Goal: Information Seeking & Learning: Find contact information

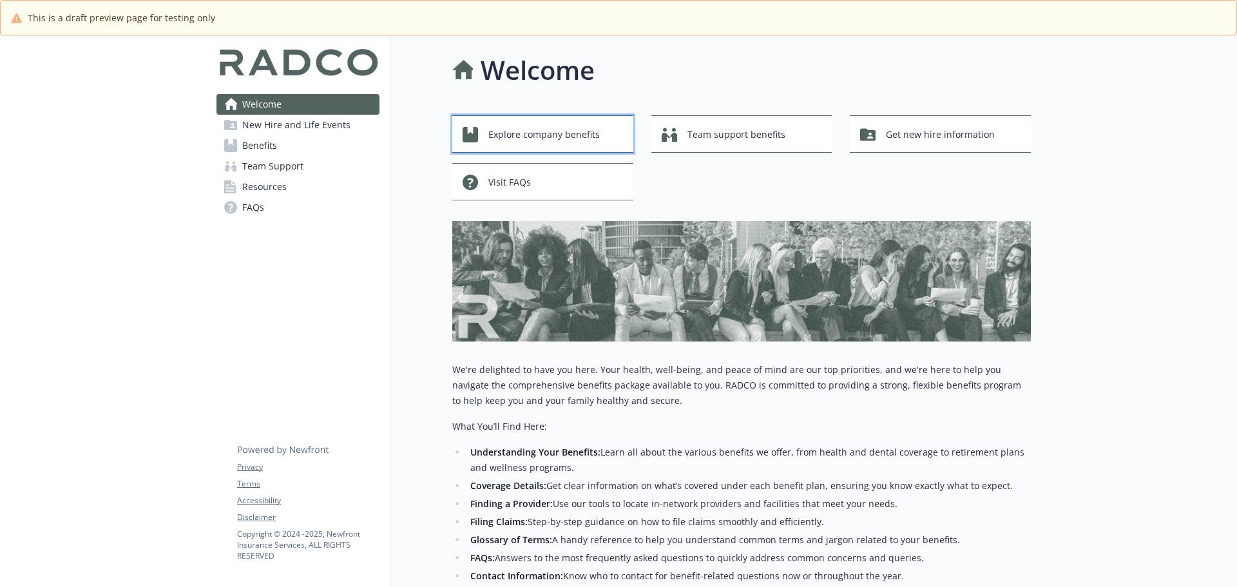
click at [601, 139] on div "Explore company benefits" at bounding box center [545, 134] width 164 height 24
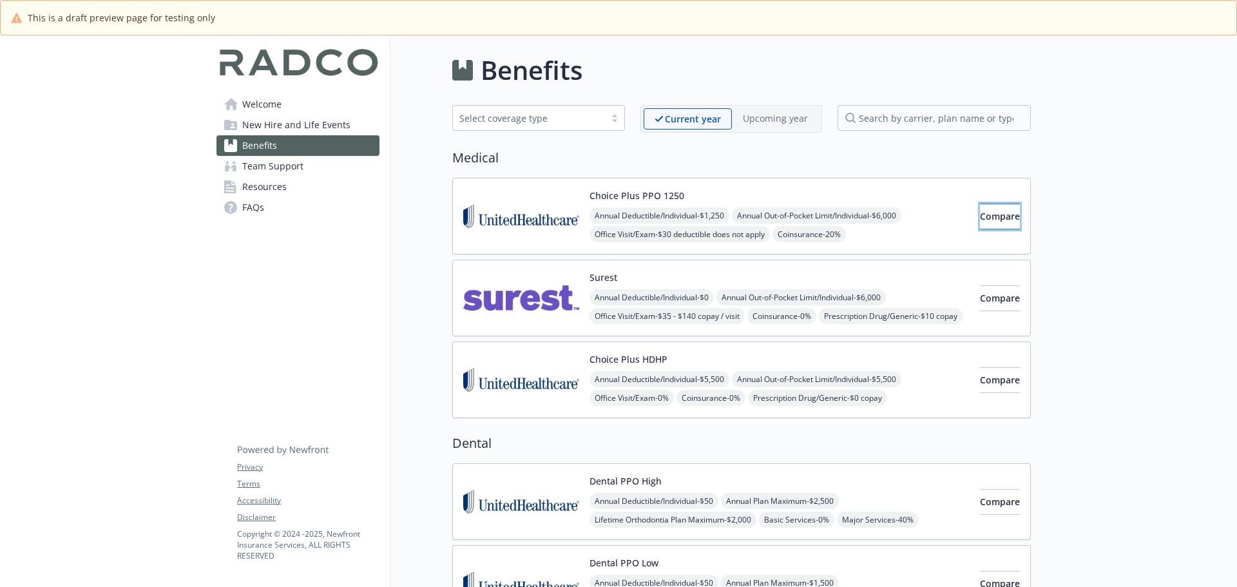
click at [991, 218] on span "Compare" at bounding box center [1000, 216] width 40 height 12
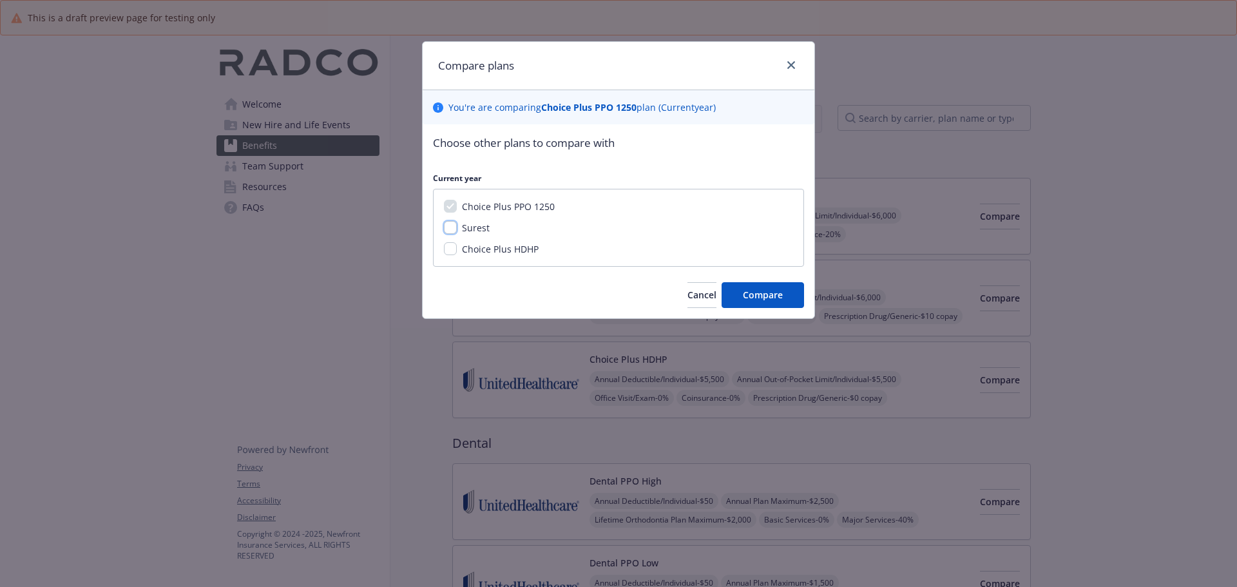
click at [444, 230] on input "Surest" at bounding box center [450, 227] width 13 height 13
checkbox input "true"
click at [750, 293] on span "Compare" at bounding box center [763, 295] width 40 height 12
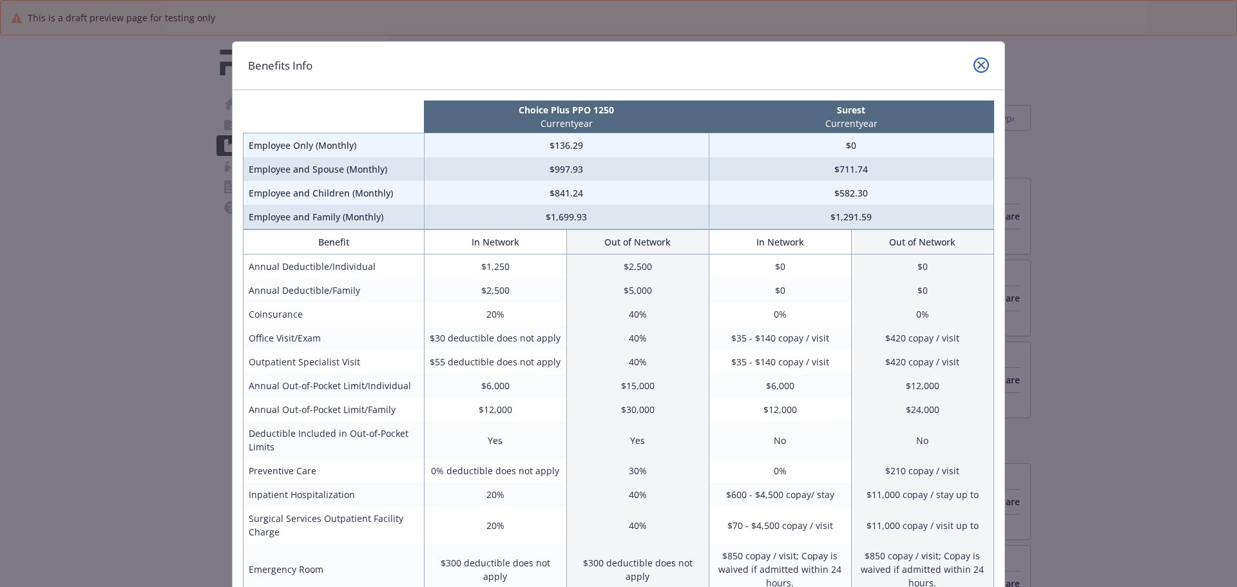
click at [978, 64] on icon "close" at bounding box center [982, 65] width 8 height 8
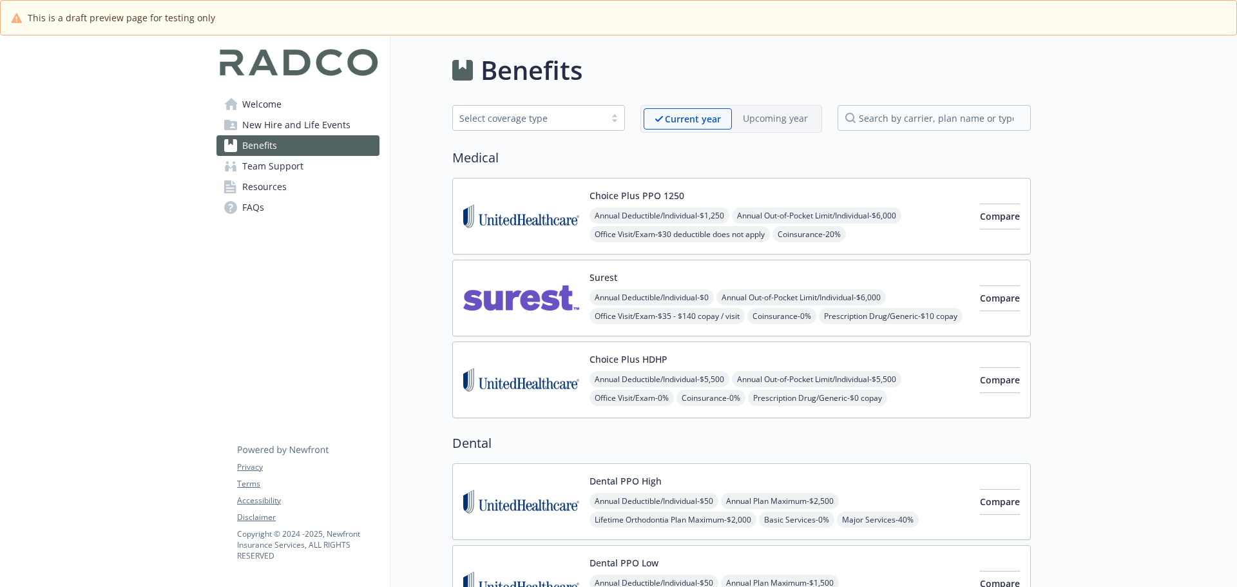
click at [274, 127] on span "New Hire and Life Events" at bounding box center [296, 125] width 108 height 21
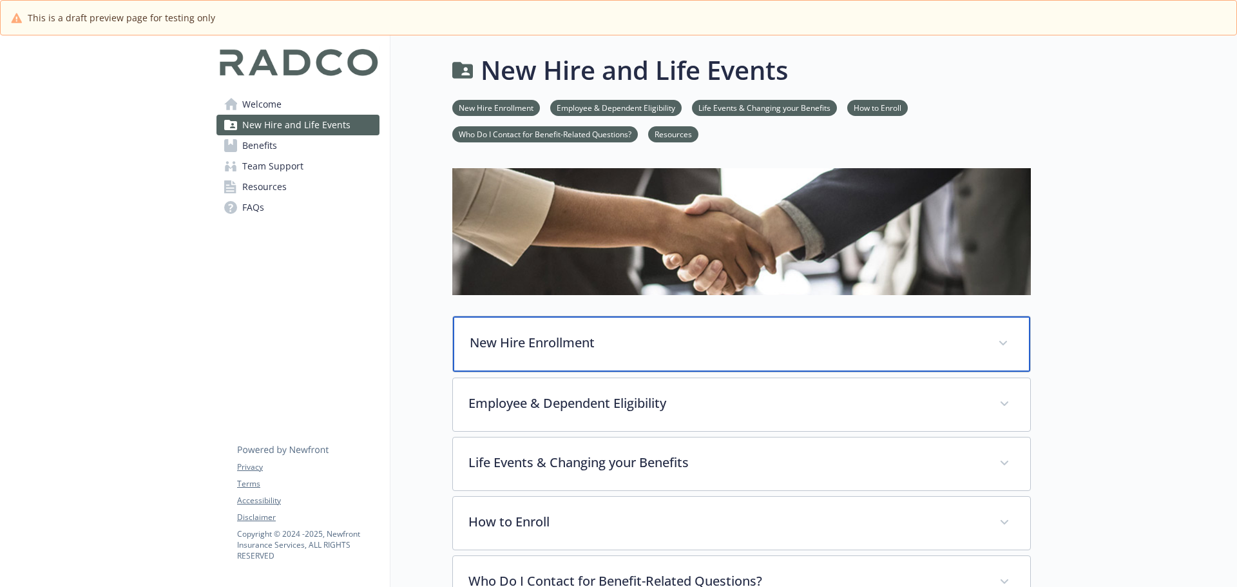
click at [564, 346] on p "New Hire Enrollment" at bounding box center [726, 342] width 513 height 19
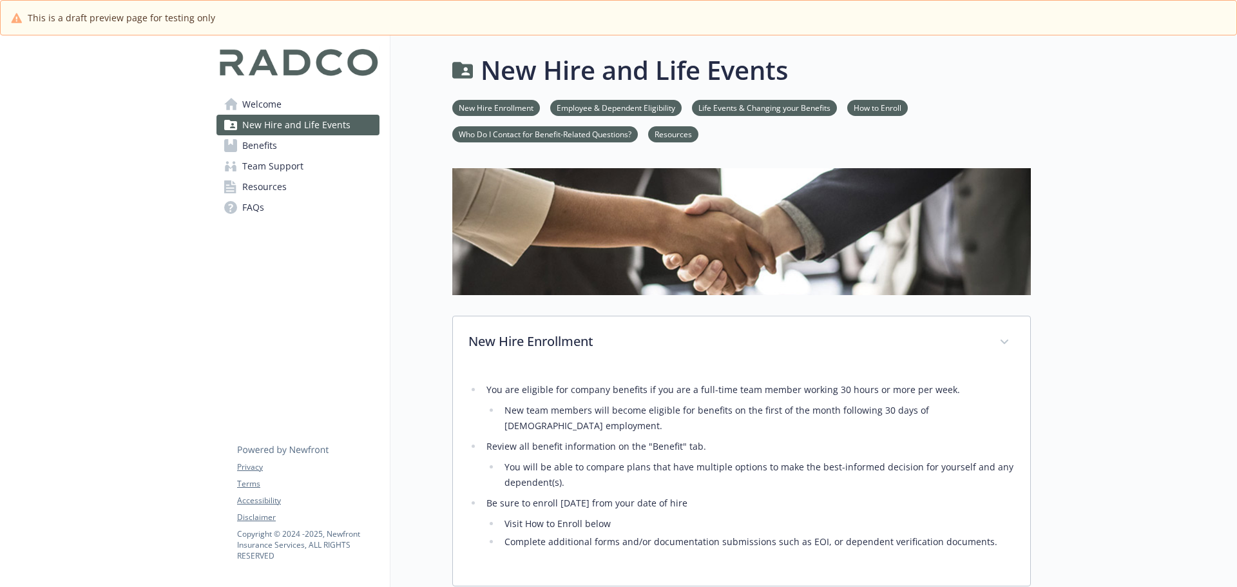
click at [674, 137] on link "Resources" at bounding box center [673, 134] width 50 height 12
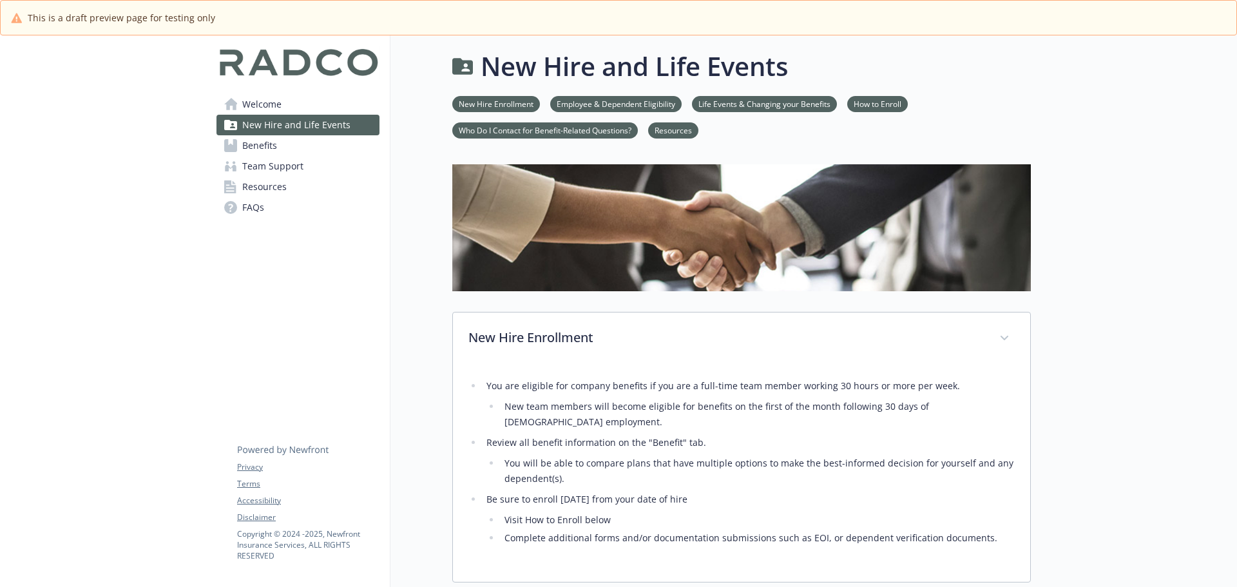
scroll to position [0, 10]
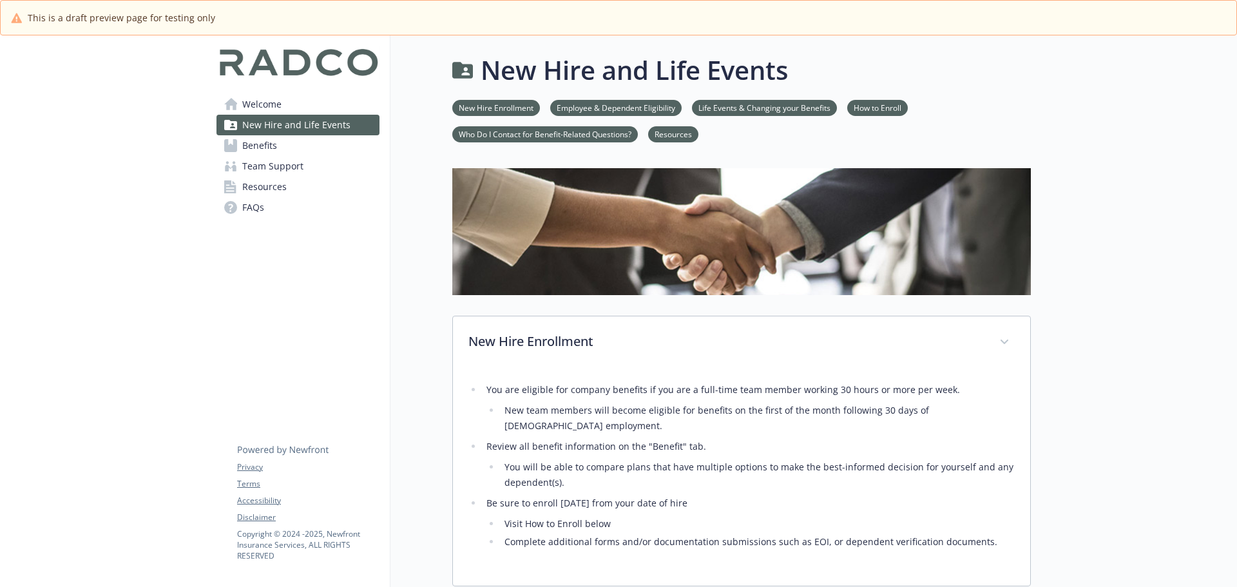
click at [889, 106] on link "How to Enroll" at bounding box center [877, 107] width 61 height 12
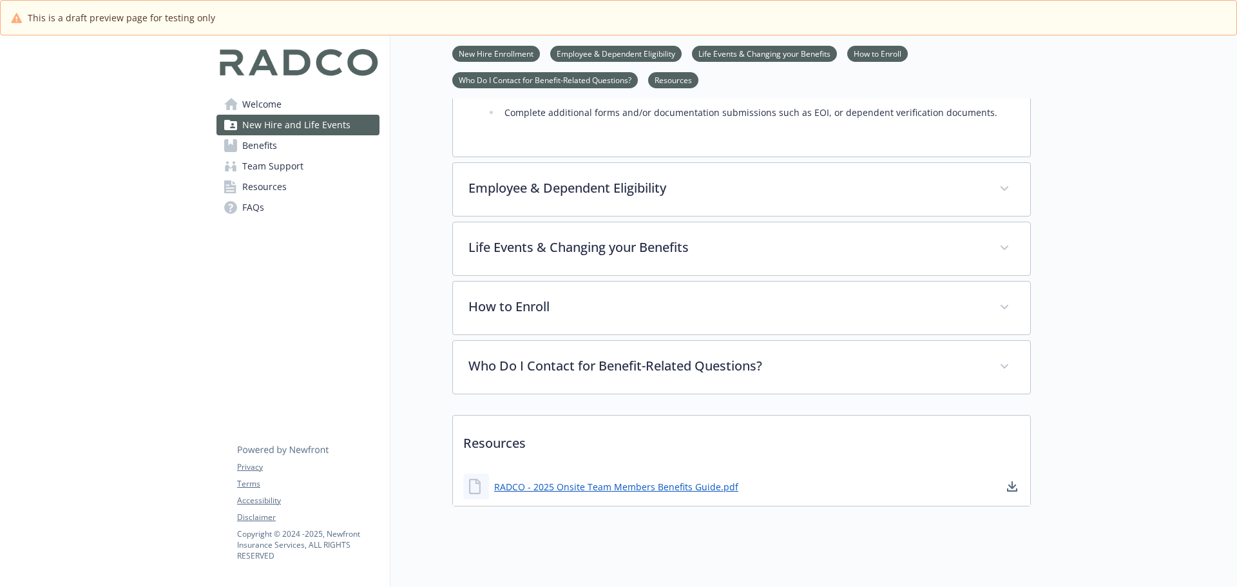
scroll to position [436, 10]
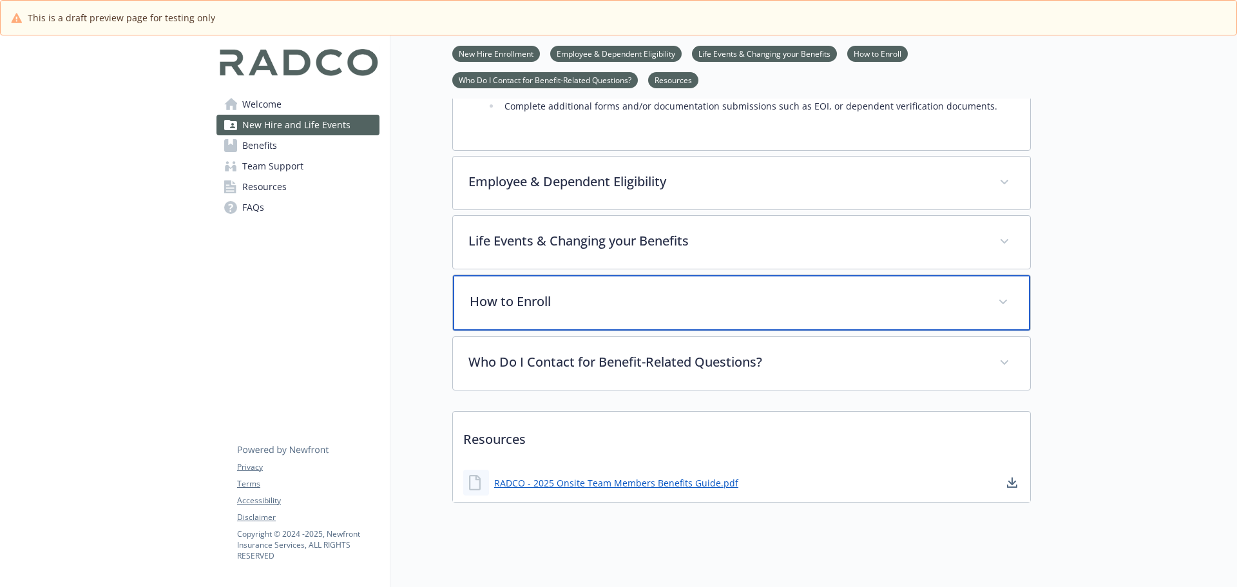
click at [626, 292] on p "How to Enroll" at bounding box center [726, 301] width 513 height 19
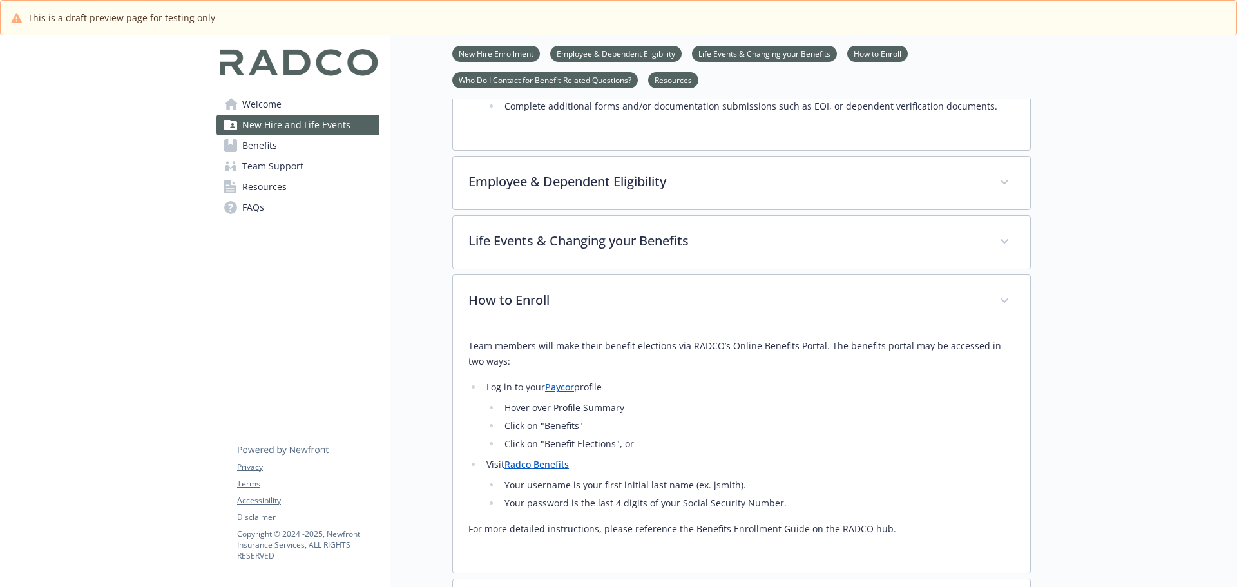
click at [505, 51] on link "New Hire Enrollment" at bounding box center [496, 53] width 88 height 12
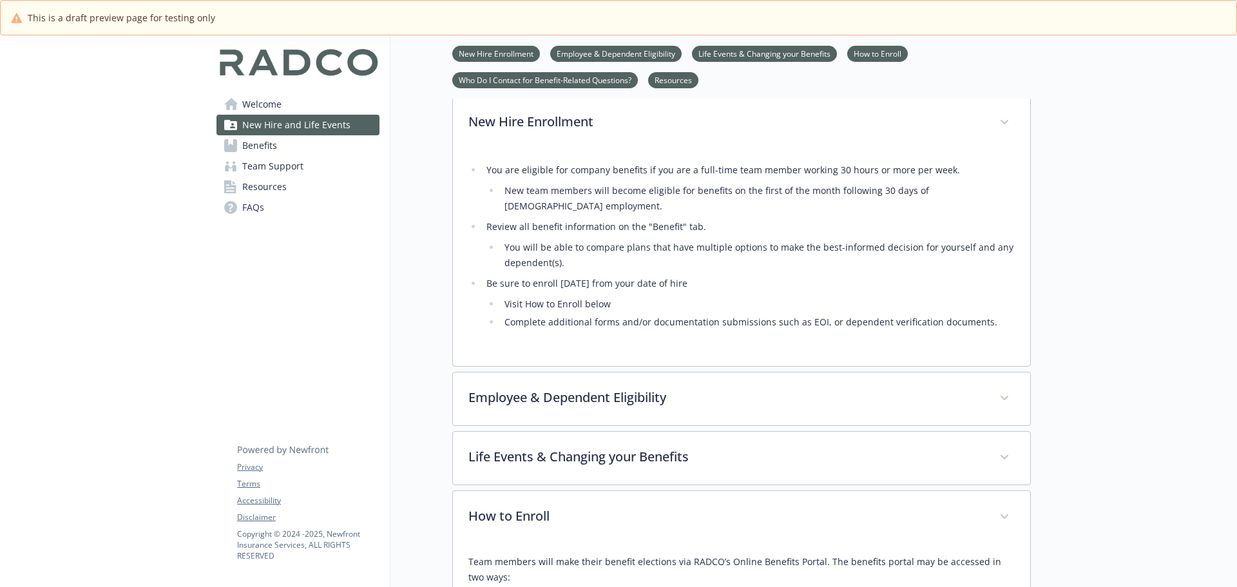
scroll to position [215, 10]
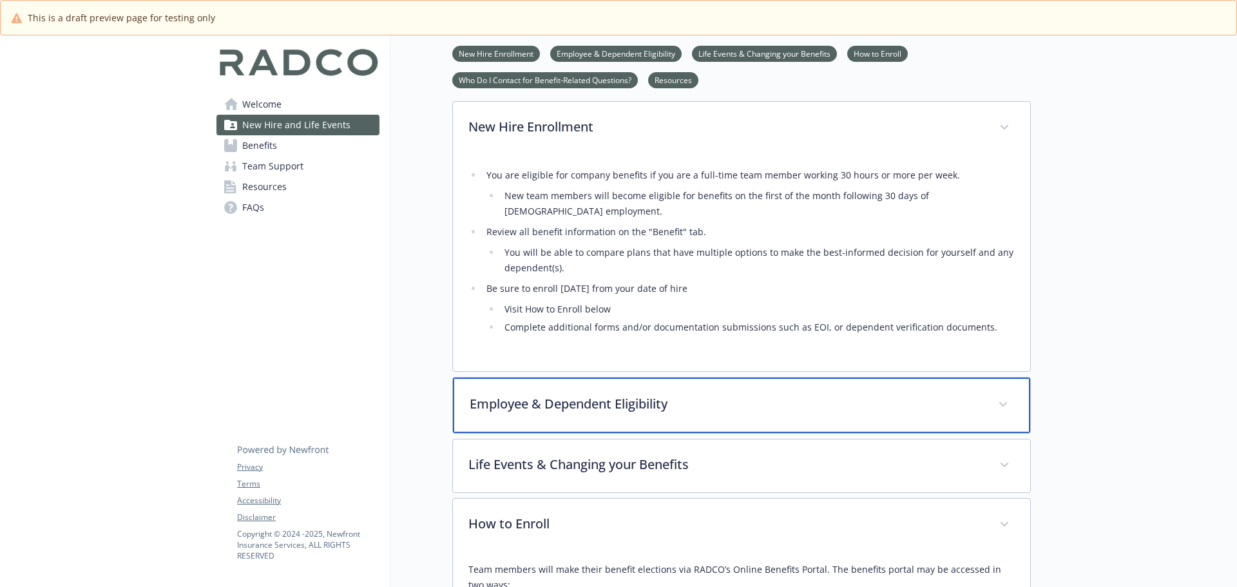
click at [577, 378] on div "Employee & Dependent Eligibility" at bounding box center [741, 405] width 577 height 55
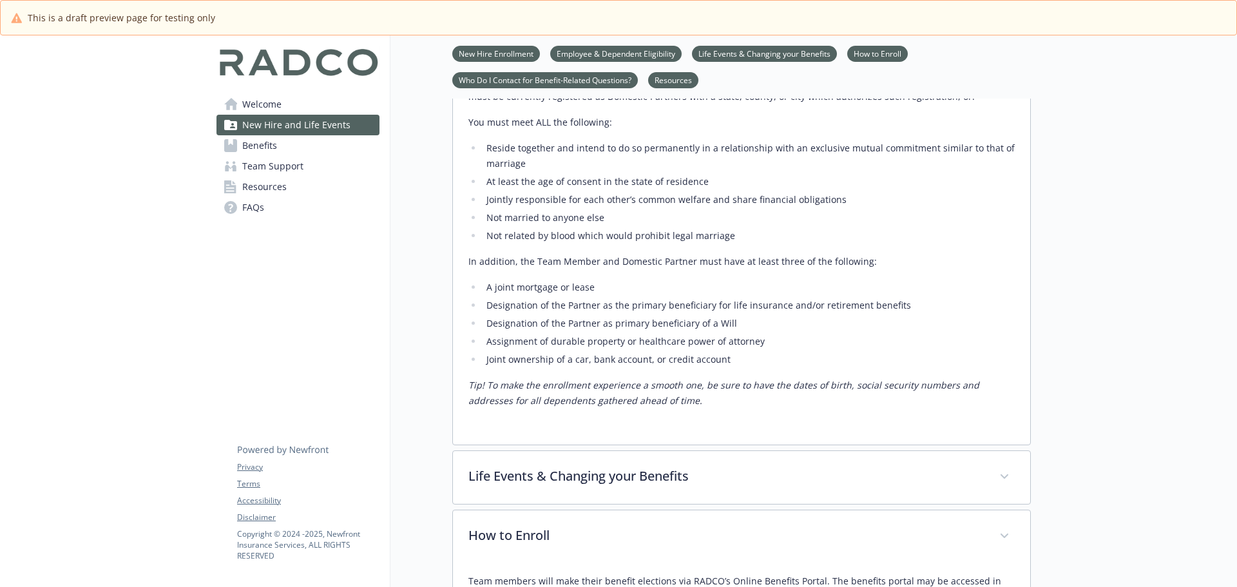
scroll to position [923, 10]
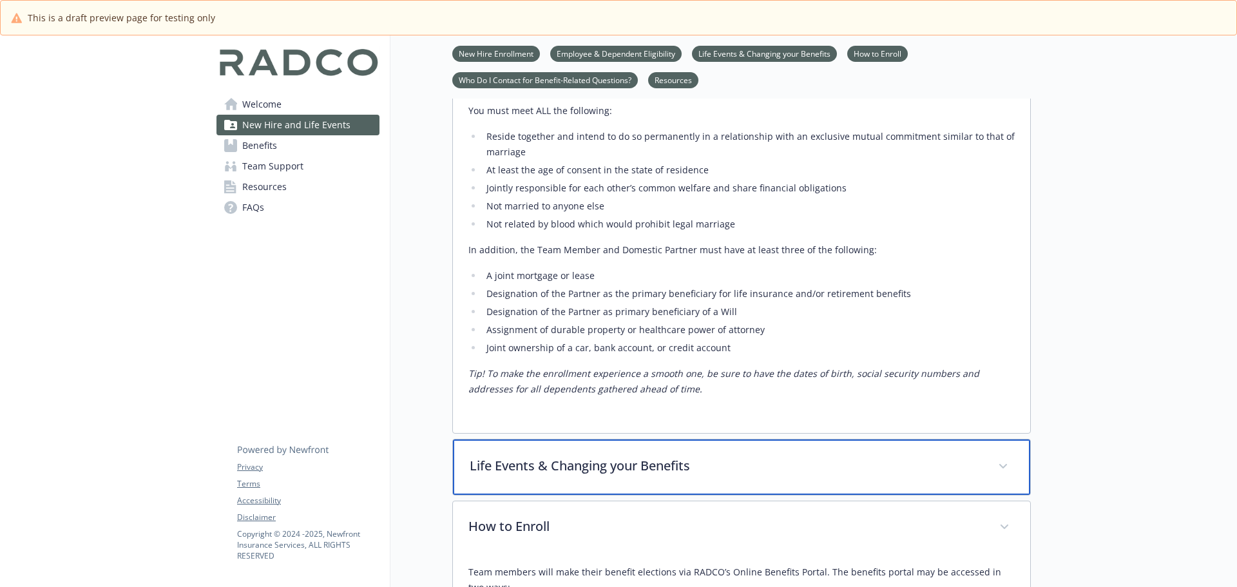
click at [617, 456] on p "Life Events & Changing your Benefits" at bounding box center [726, 465] width 513 height 19
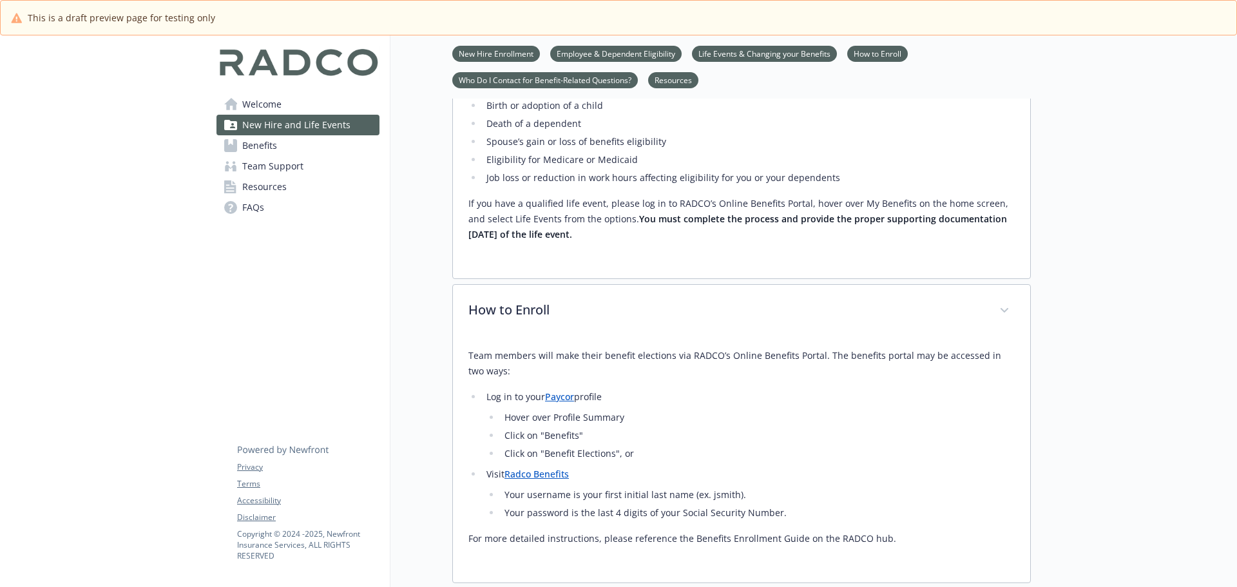
scroll to position [1439, 10]
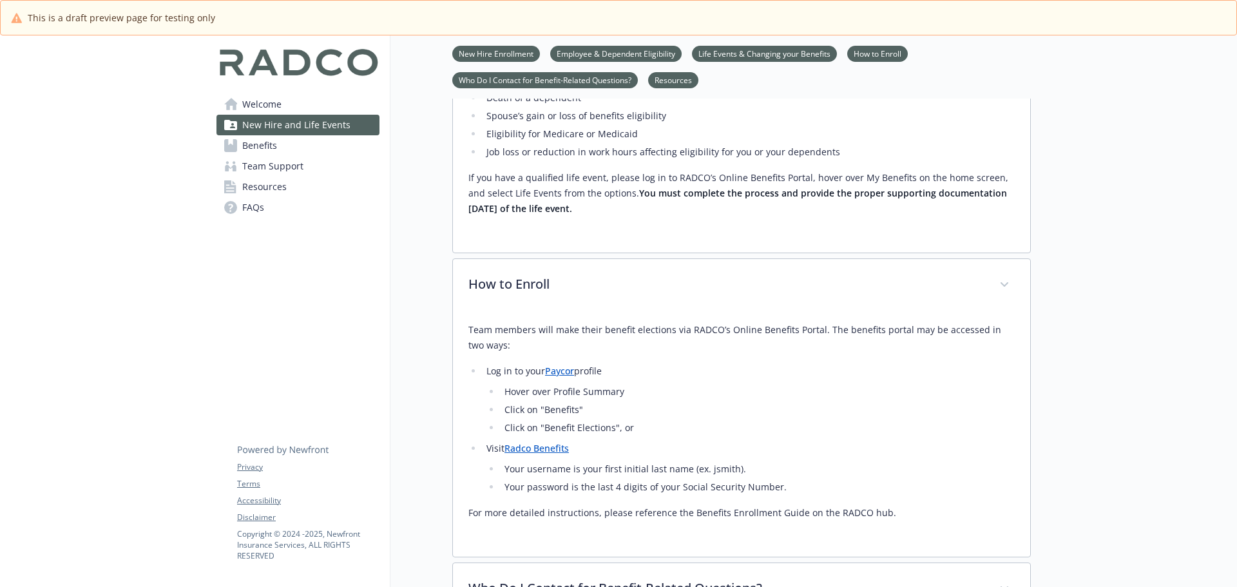
click at [564, 83] on link "Who Do I Contact for Benefit-Related Questions?" at bounding box center [545, 79] width 186 height 12
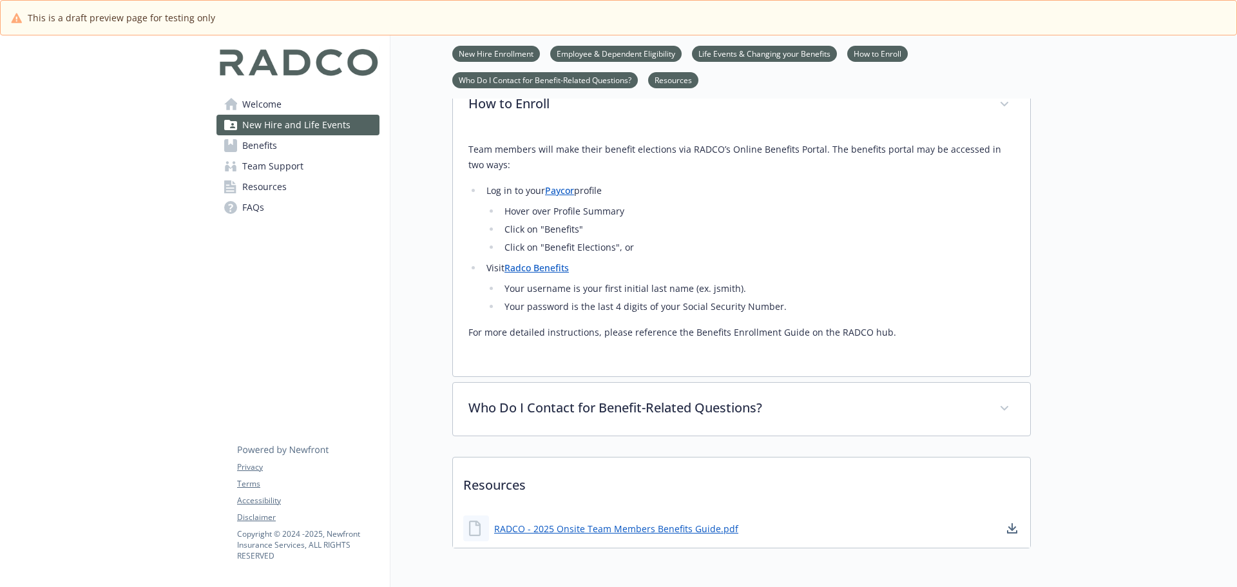
scroll to position [1621, 10]
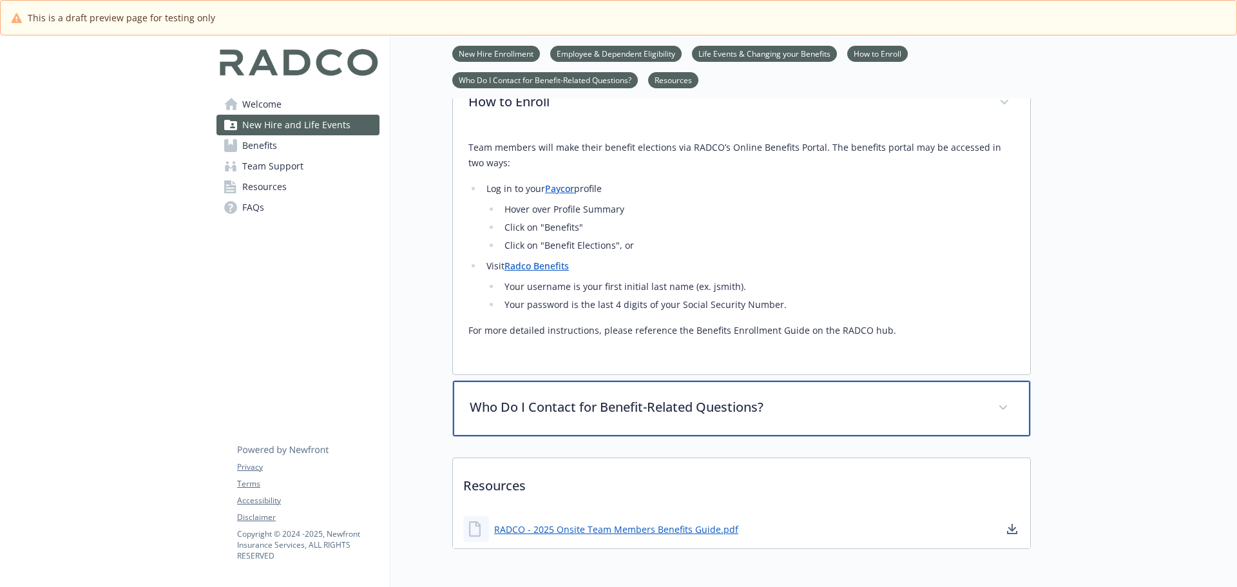
click at [627, 381] on div "Who Do I Contact for Benefit-Related Questions?" at bounding box center [741, 408] width 577 height 55
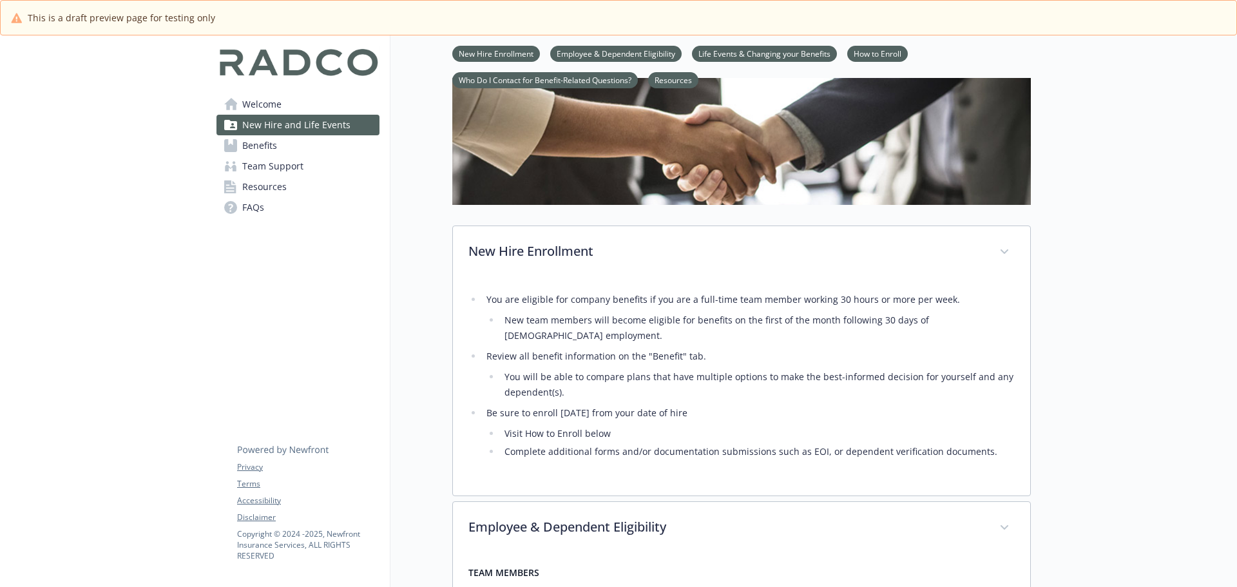
scroll to position [0, 10]
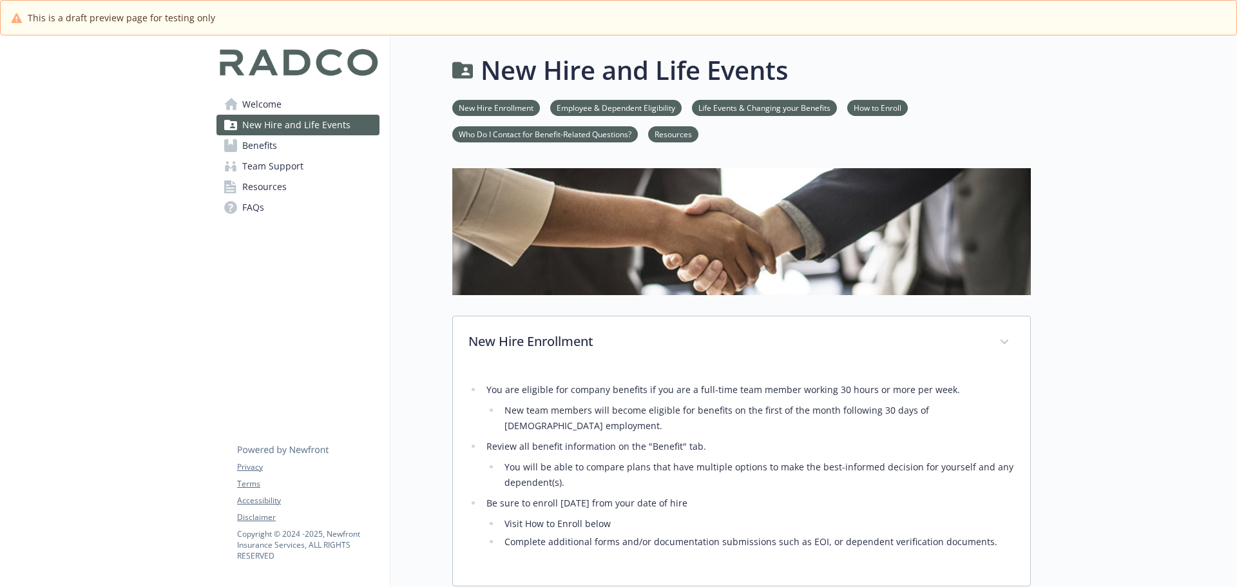
click at [255, 140] on span "Benefits" at bounding box center [259, 145] width 35 height 21
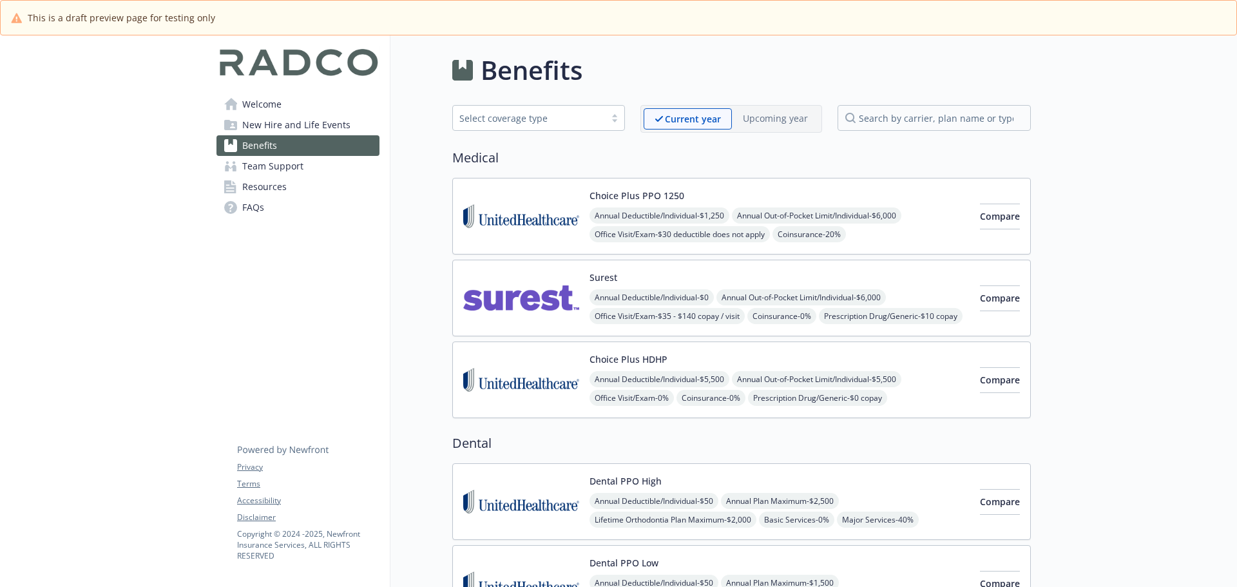
click at [314, 130] on span "New Hire and Life Events" at bounding box center [296, 125] width 108 height 21
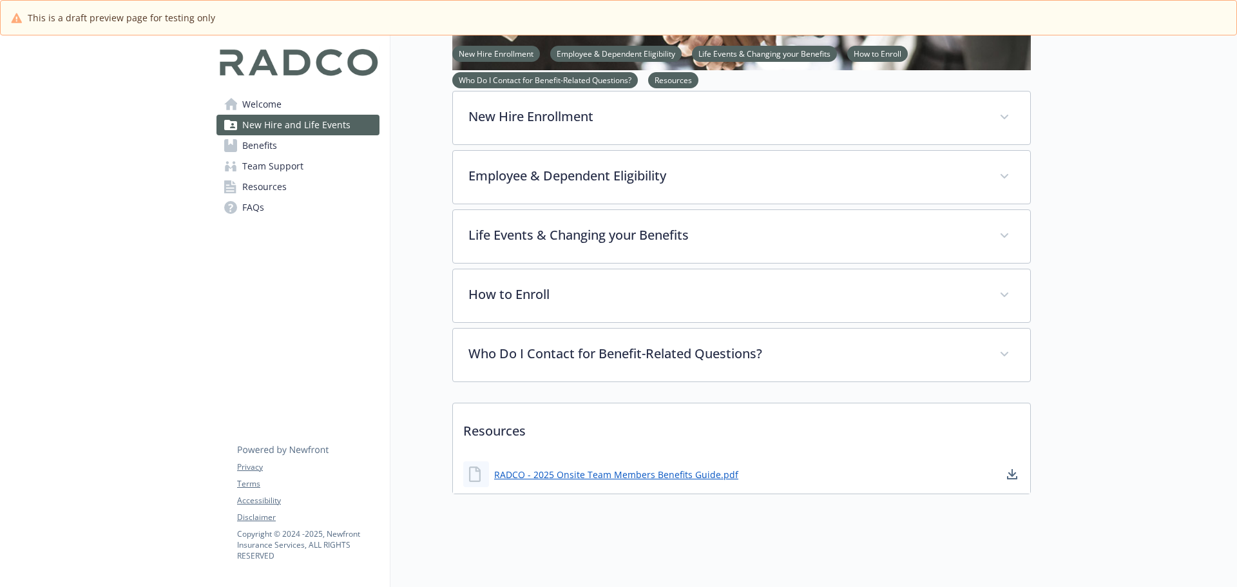
scroll to position [235, 10]
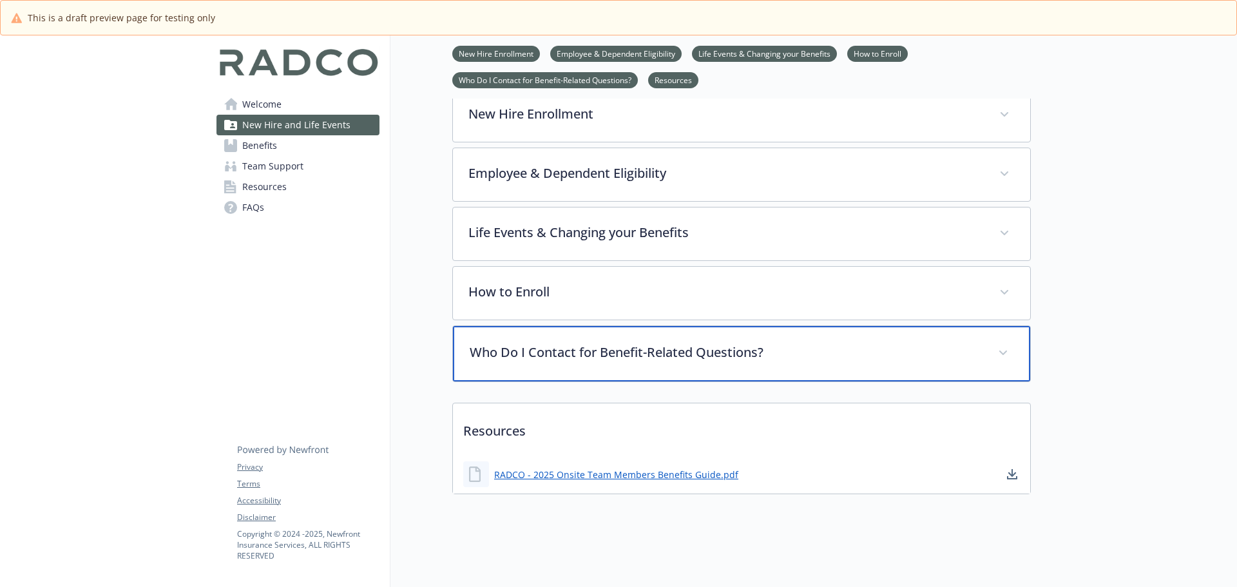
click at [561, 345] on p "Who Do I Contact for Benefit-Related Questions?" at bounding box center [726, 352] width 513 height 19
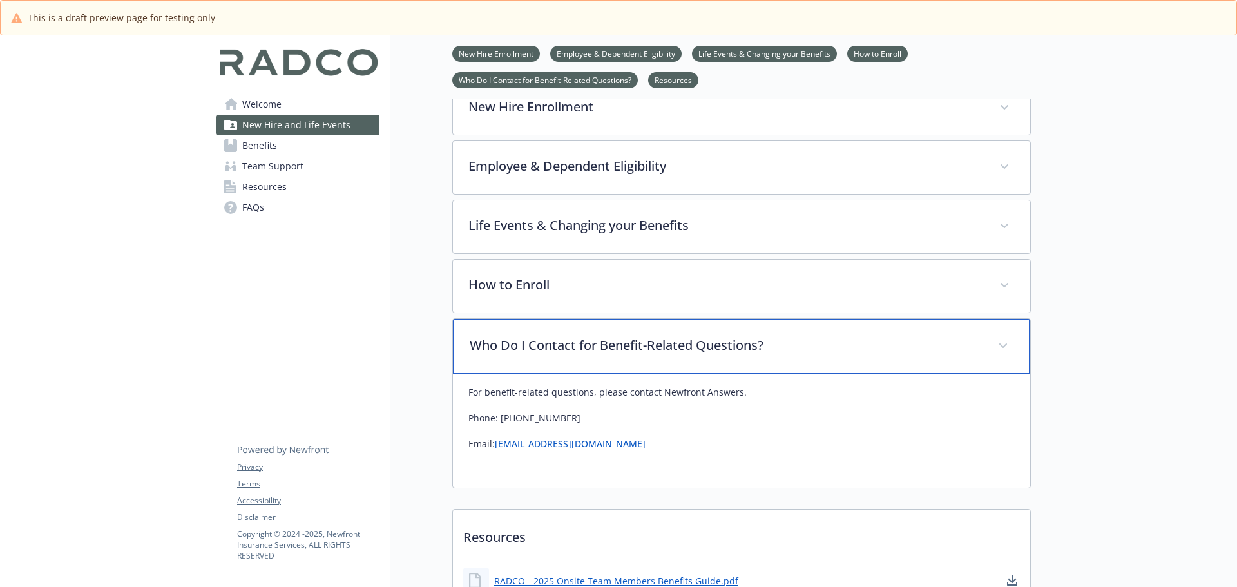
click at [561, 345] on p "Who Do I Contact for Benefit-Related Questions?" at bounding box center [726, 345] width 513 height 19
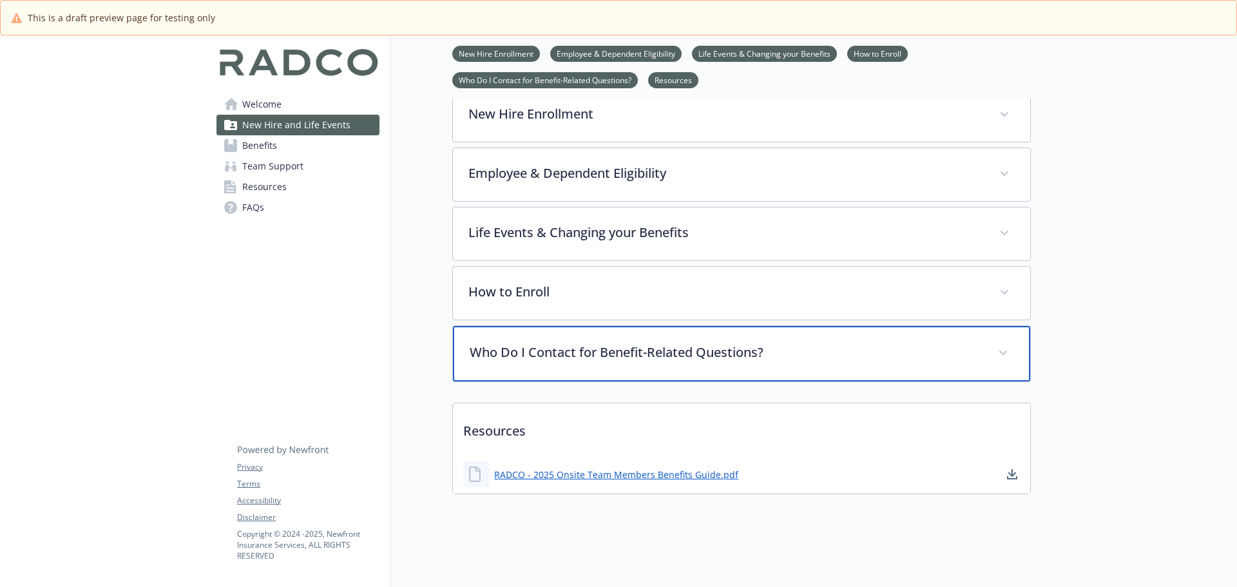
click at [592, 349] on p "Who Do I Contact for Benefit-Related Questions?" at bounding box center [726, 352] width 513 height 19
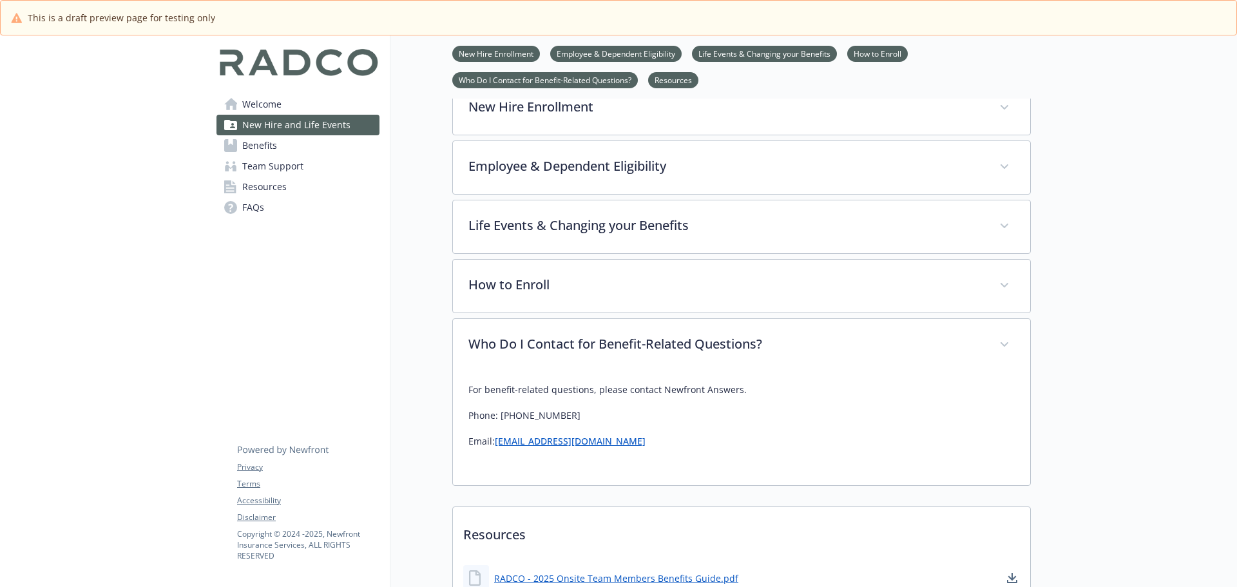
click at [277, 146] on link "Benefits" at bounding box center [298, 145] width 163 height 21
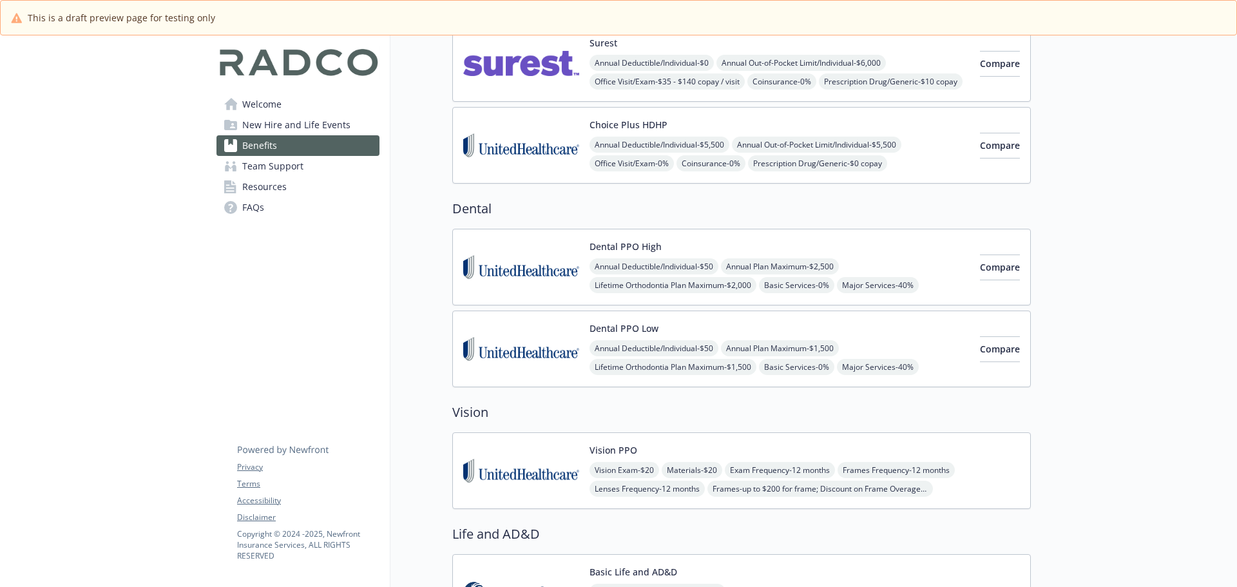
click at [264, 166] on span "Team Support" at bounding box center [272, 166] width 61 height 21
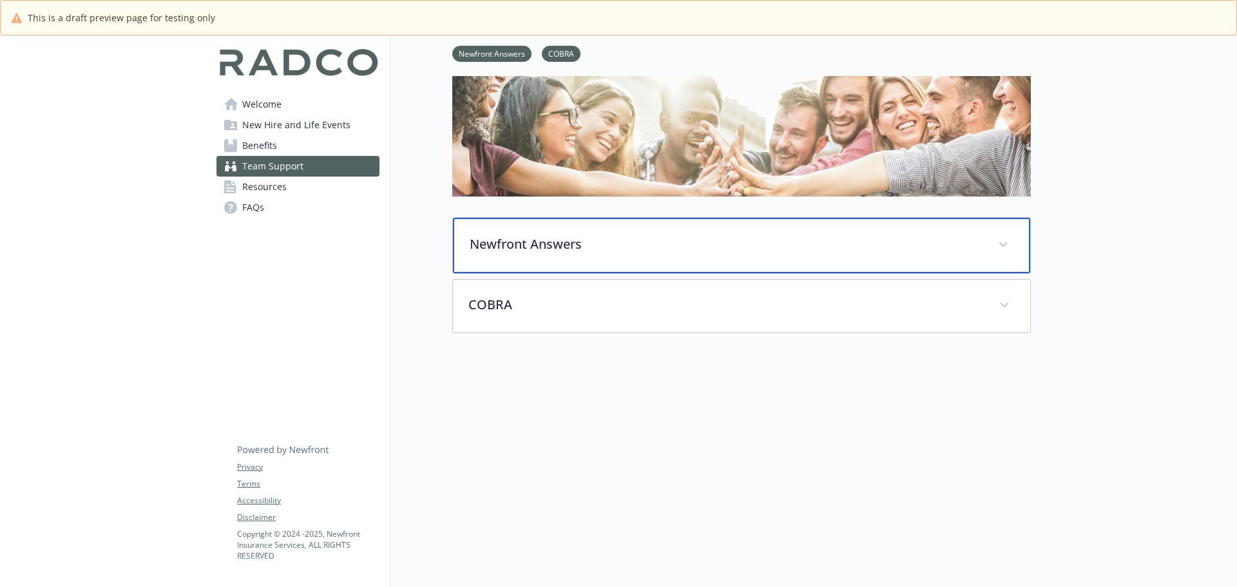
scroll to position [75, 10]
click at [576, 238] on p "Newfront Answers" at bounding box center [726, 244] width 513 height 19
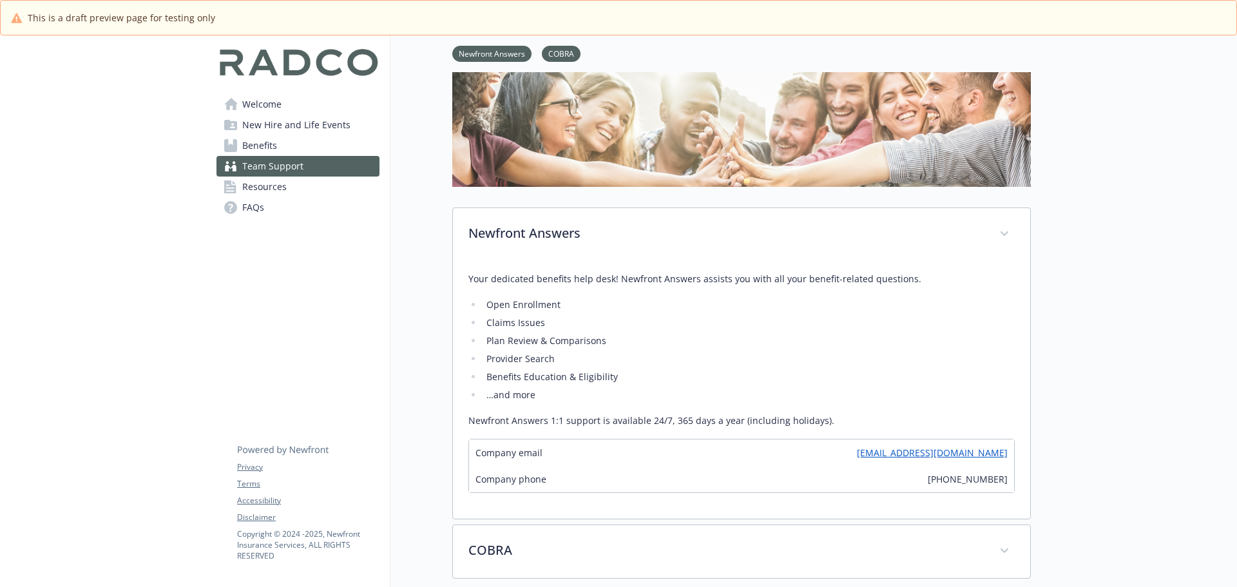
click at [243, 187] on span "Resources" at bounding box center [264, 187] width 44 height 21
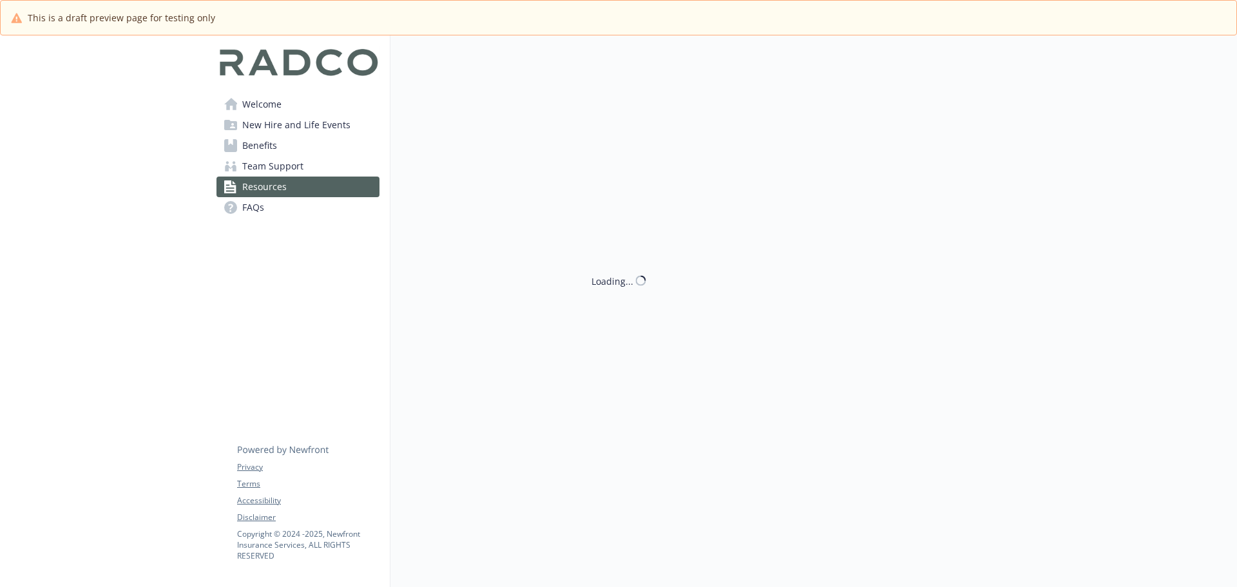
scroll to position [75, 10]
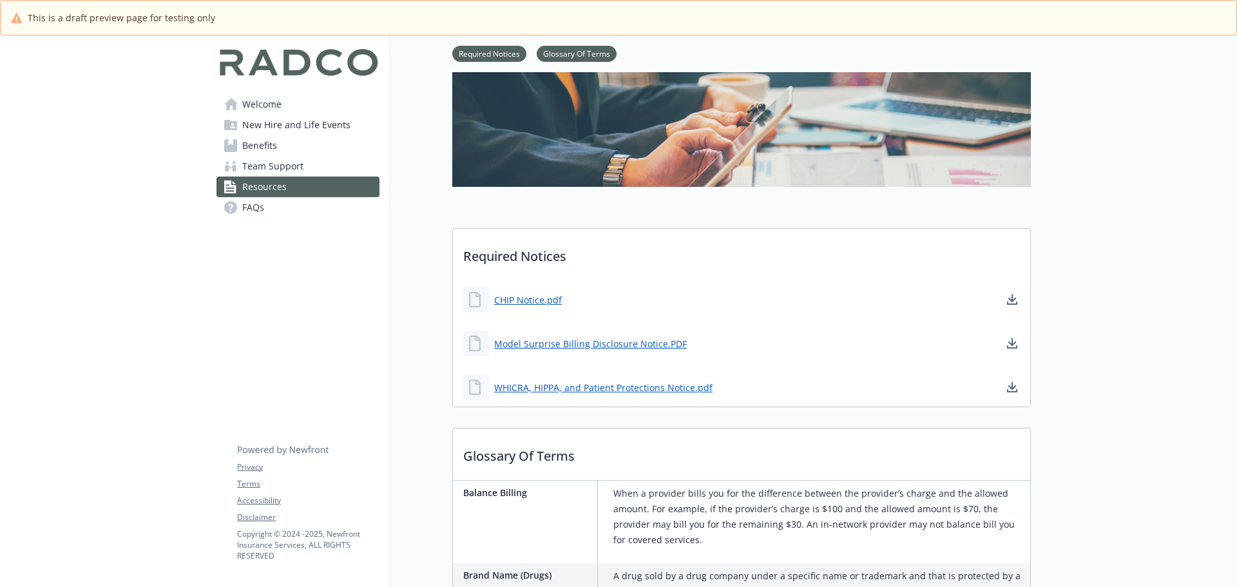
click at [242, 149] on span "Benefits" at bounding box center [259, 145] width 35 height 21
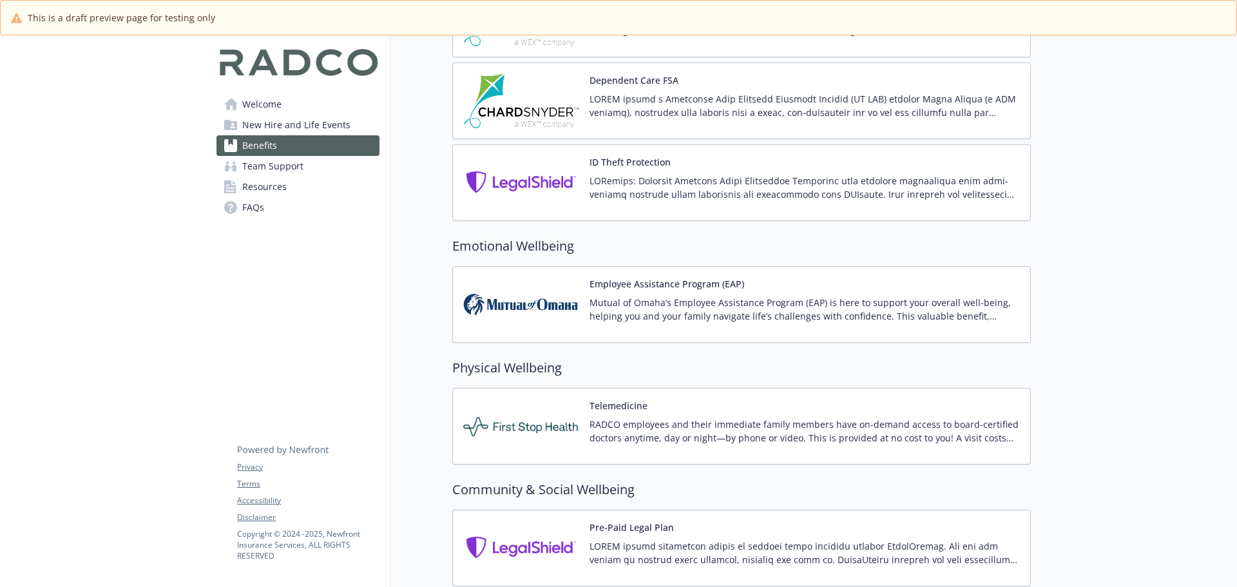
scroll to position [1766, 10]
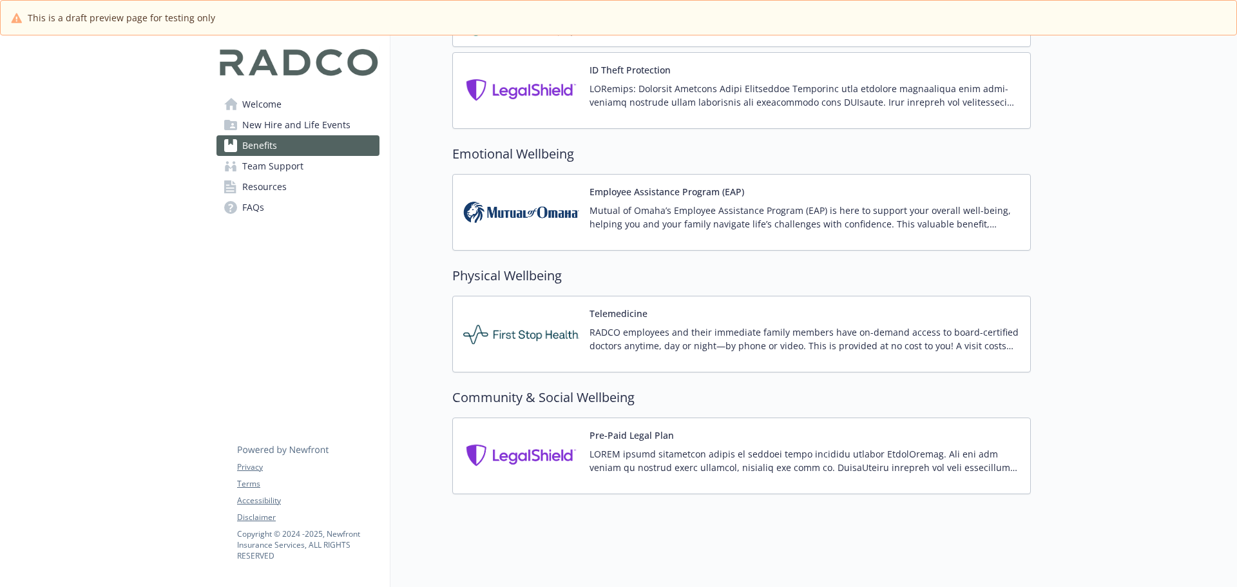
click at [251, 211] on span "FAQs" at bounding box center [253, 207] width 22 height 21
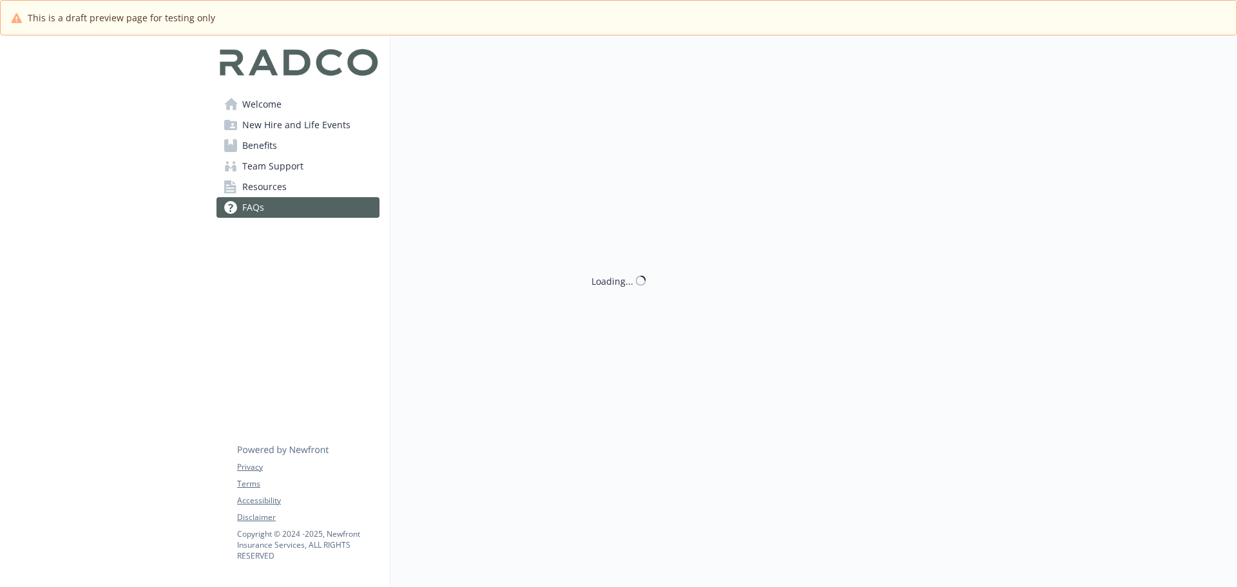
scroll to position [1766, 10]
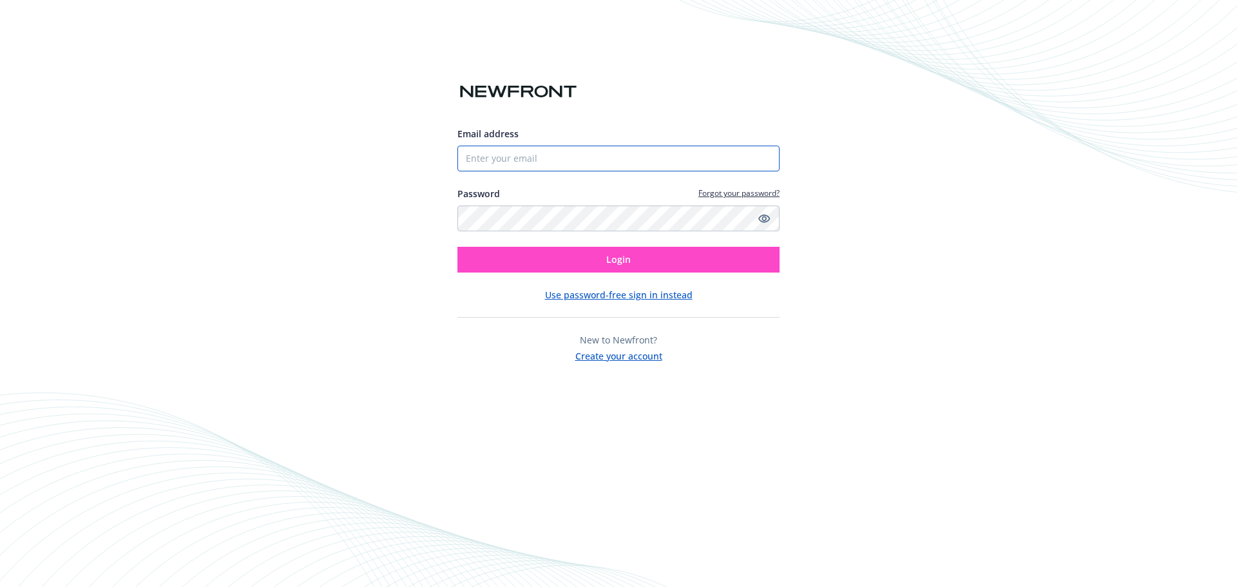
type input "jbaildon@radco.us"
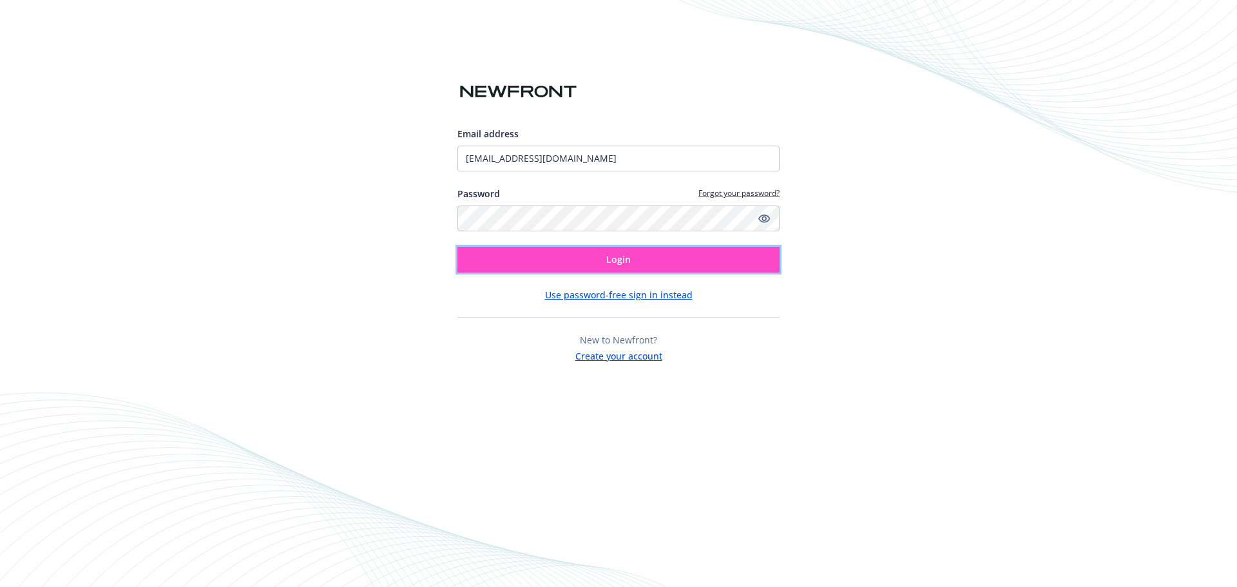
click at [573, 260] on button "Login" at bounding box center [618, 260] width 322 height 26
